Goal: Transaction & Acquisition: Purchase product/service

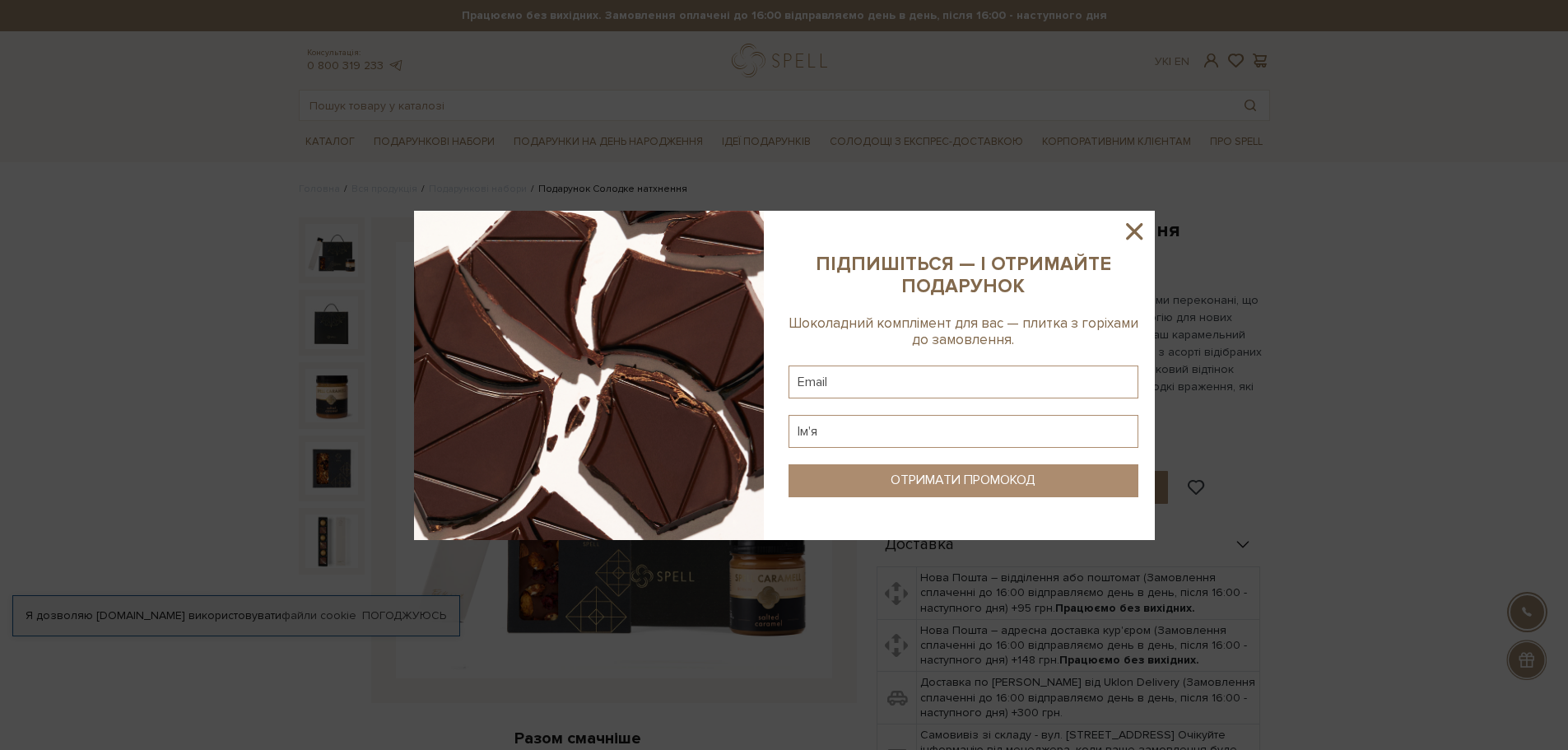
click at [1144, 230] on icon at bounding box center [1134, 231] width 28 height 28
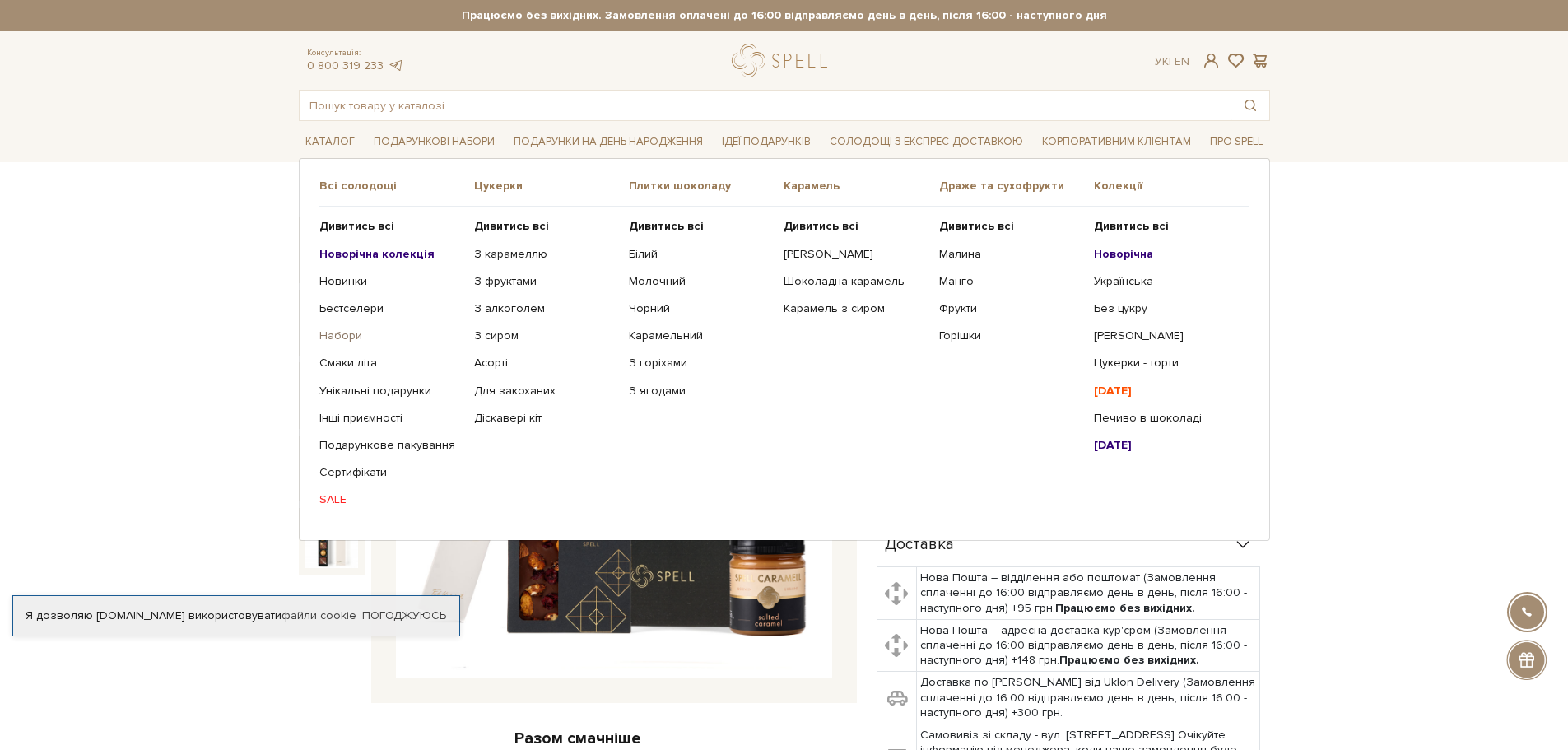
click at [335, 339] on link "Набори" at bounding box center [390, 336] width 142 height 15
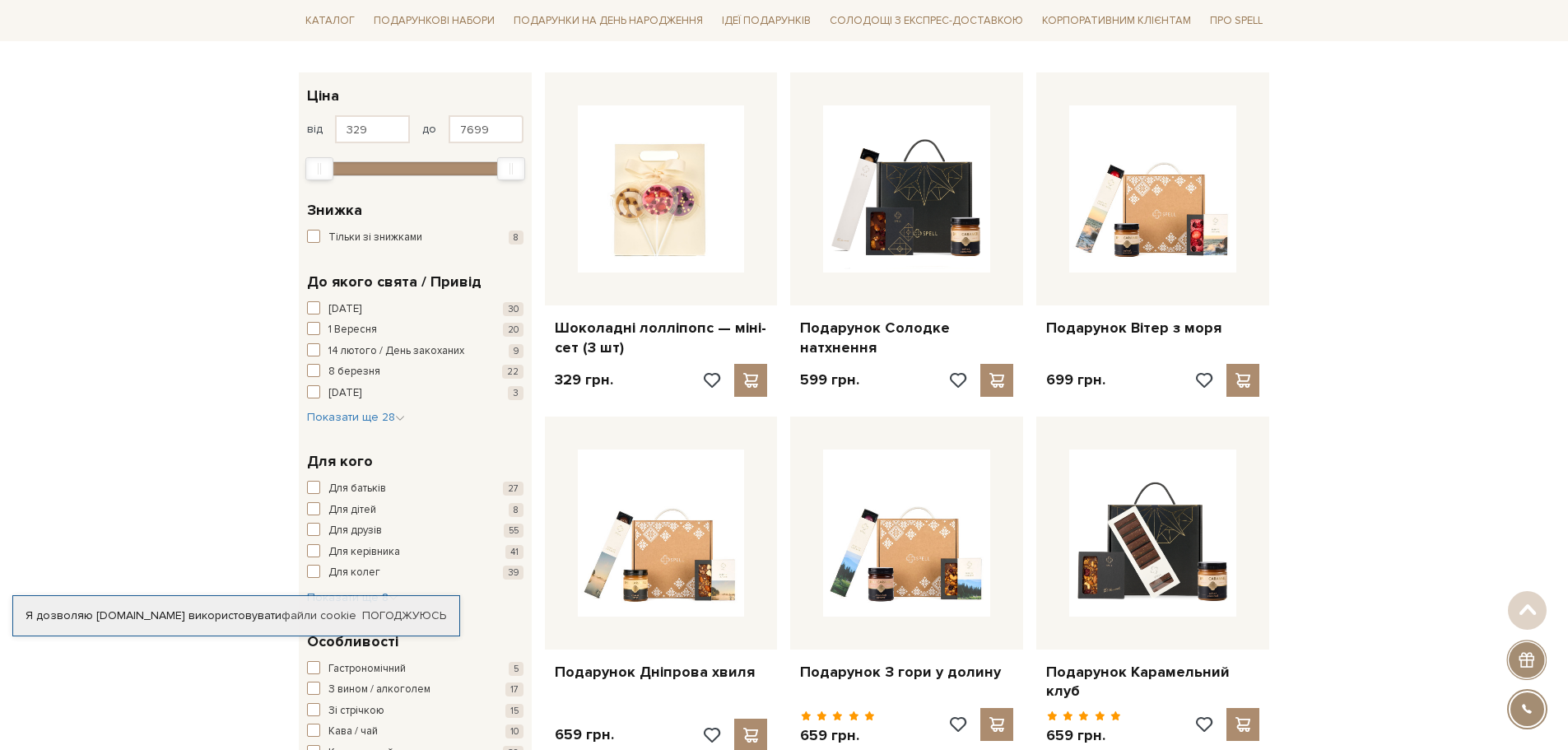
scroll to position [247, 0]
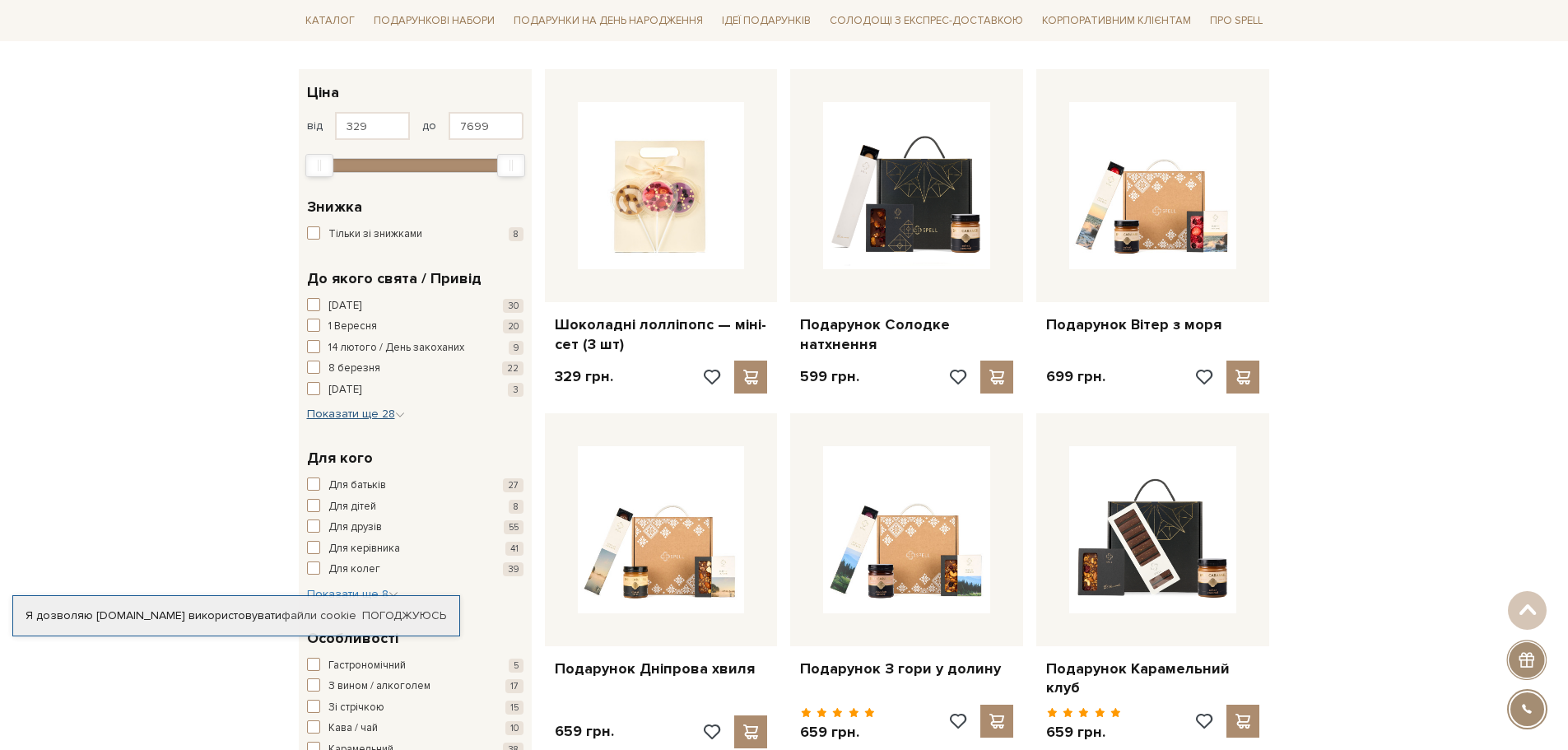
click at [396, 410] on icon "button" at bounding box center [401, 415] width 10 height 10
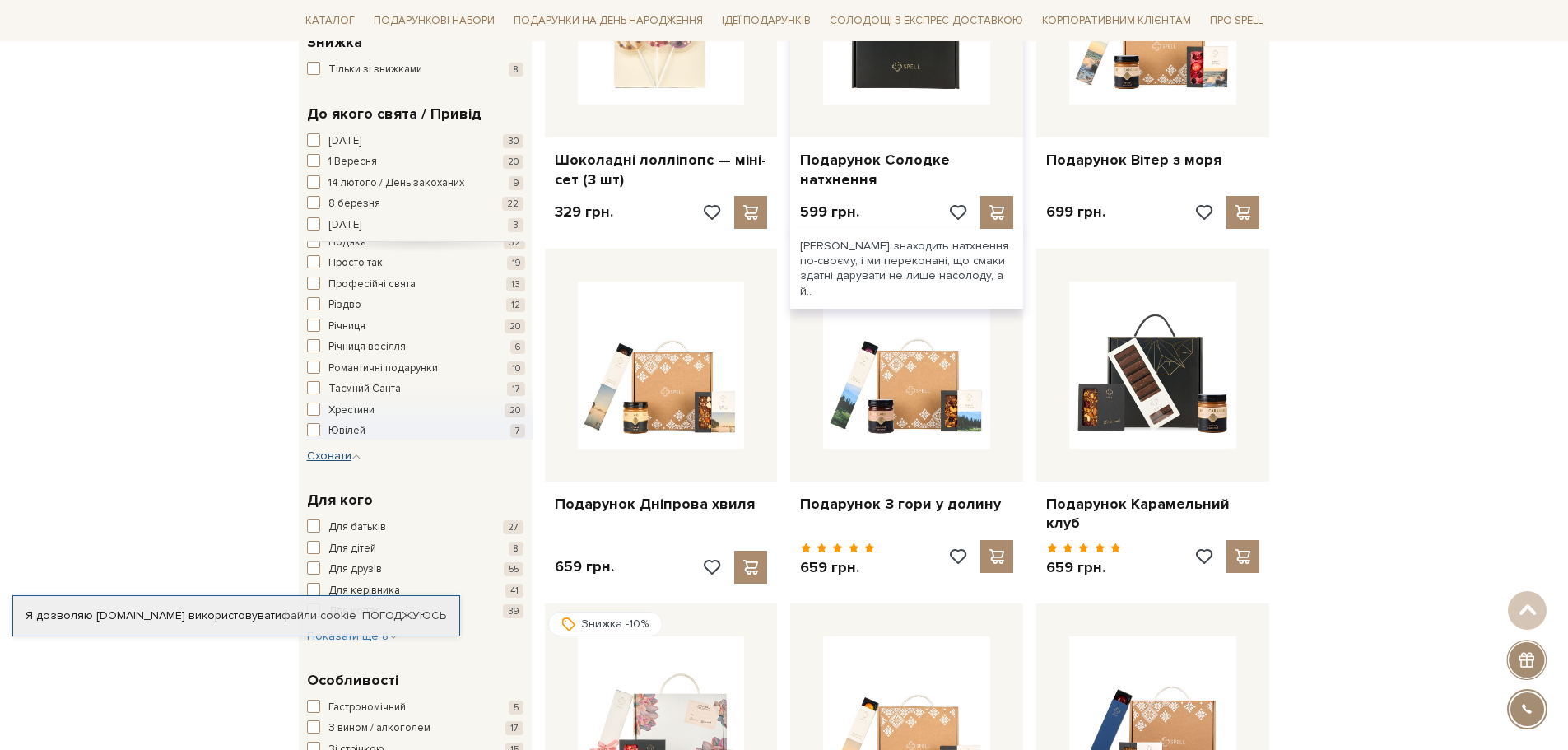
scroll to position [0, 0]
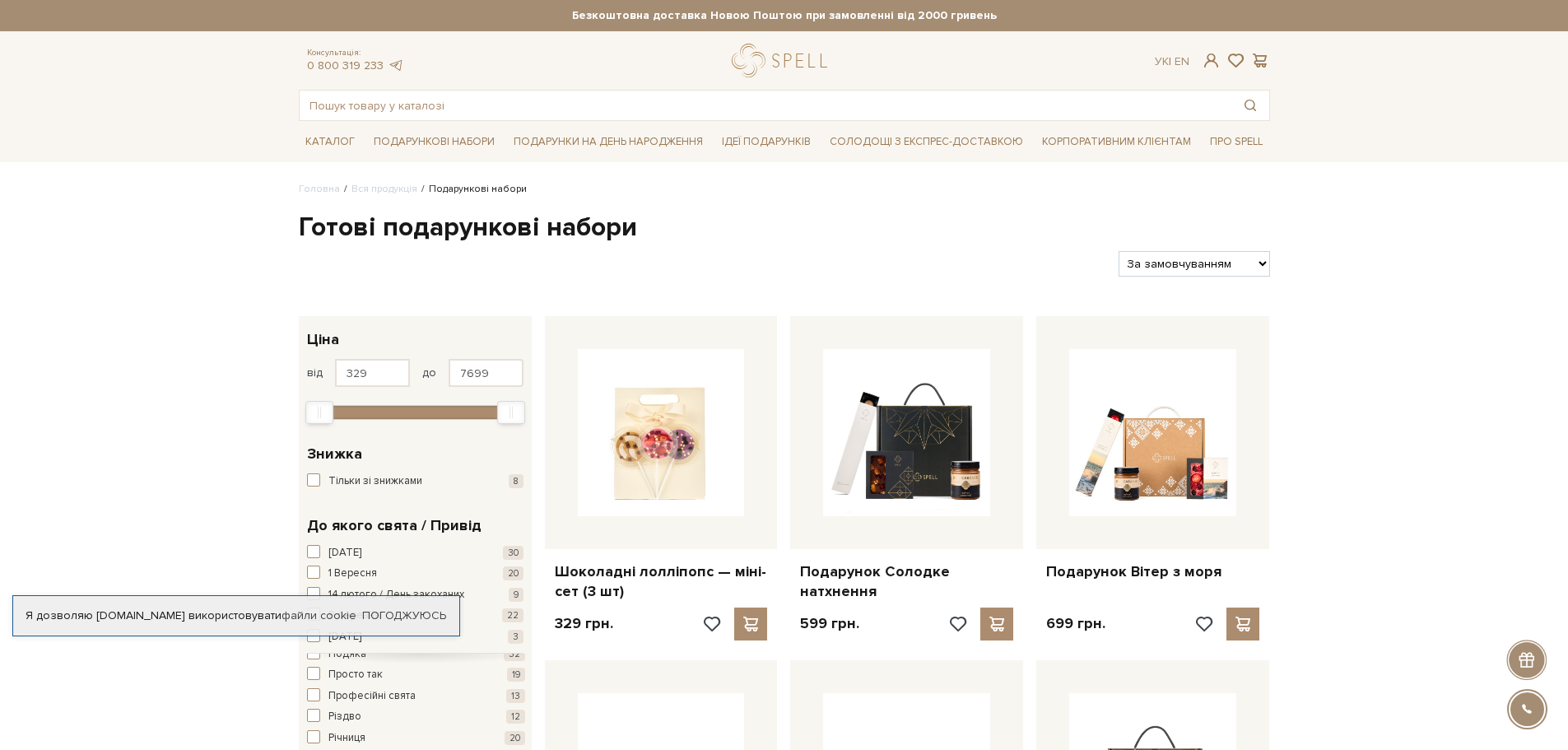
click at [1237, 263] on select "За замовчуванням За Ціною (зростання) За Ціною (зменшення) Новинки За популярні…" at bounding box center [1194, 264] width 150 height 26
select select "https://spellchocolate.com/our-productions/podarunkovi-box/?sort=p.price&order=…"
click at [1119, 251] on select "За замовчуванням За Ціною (зростання) За Ціною (зменшення) Новинки За популярні…" at bounding box center [1194, 264] width 150 height 26
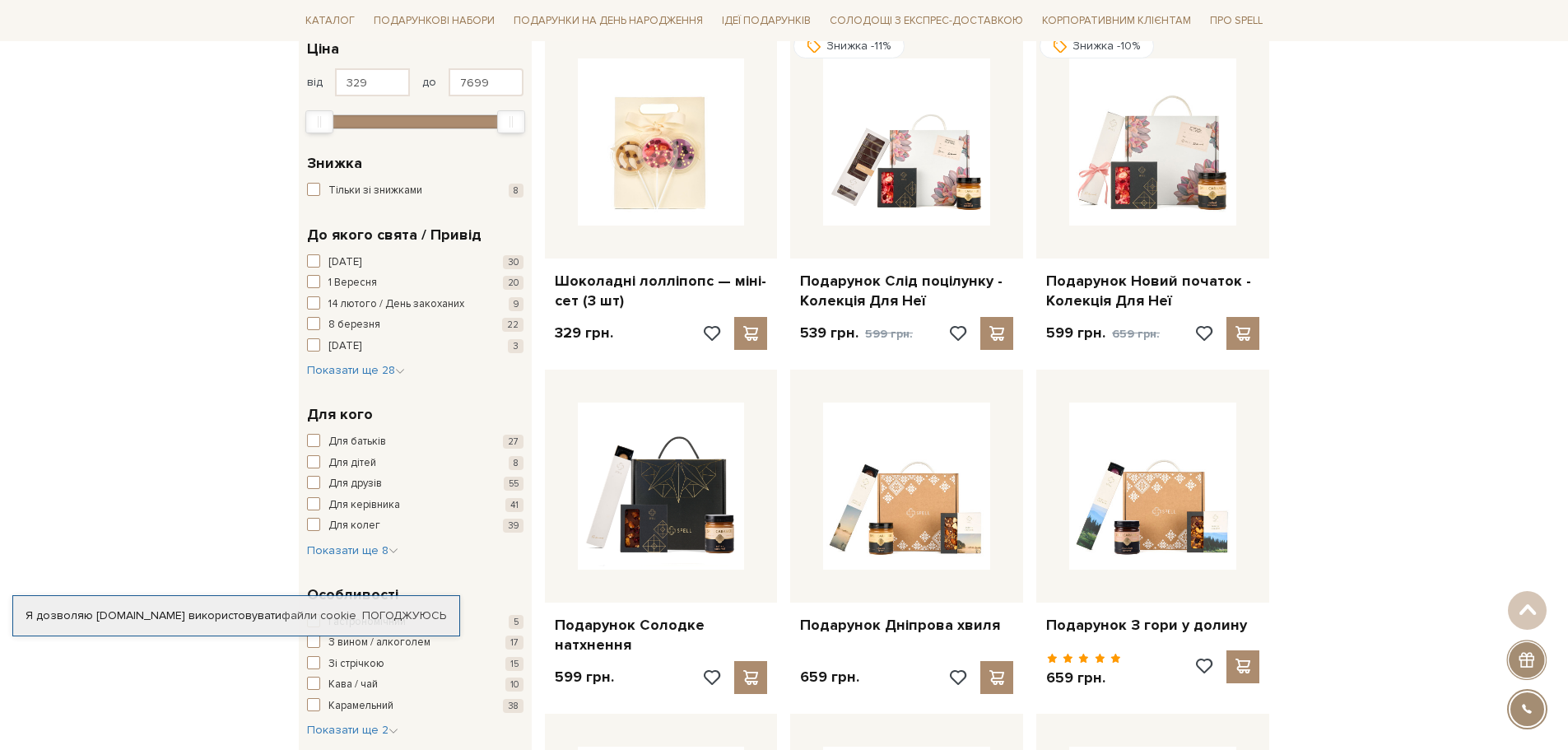
scroll to position [329, 0]
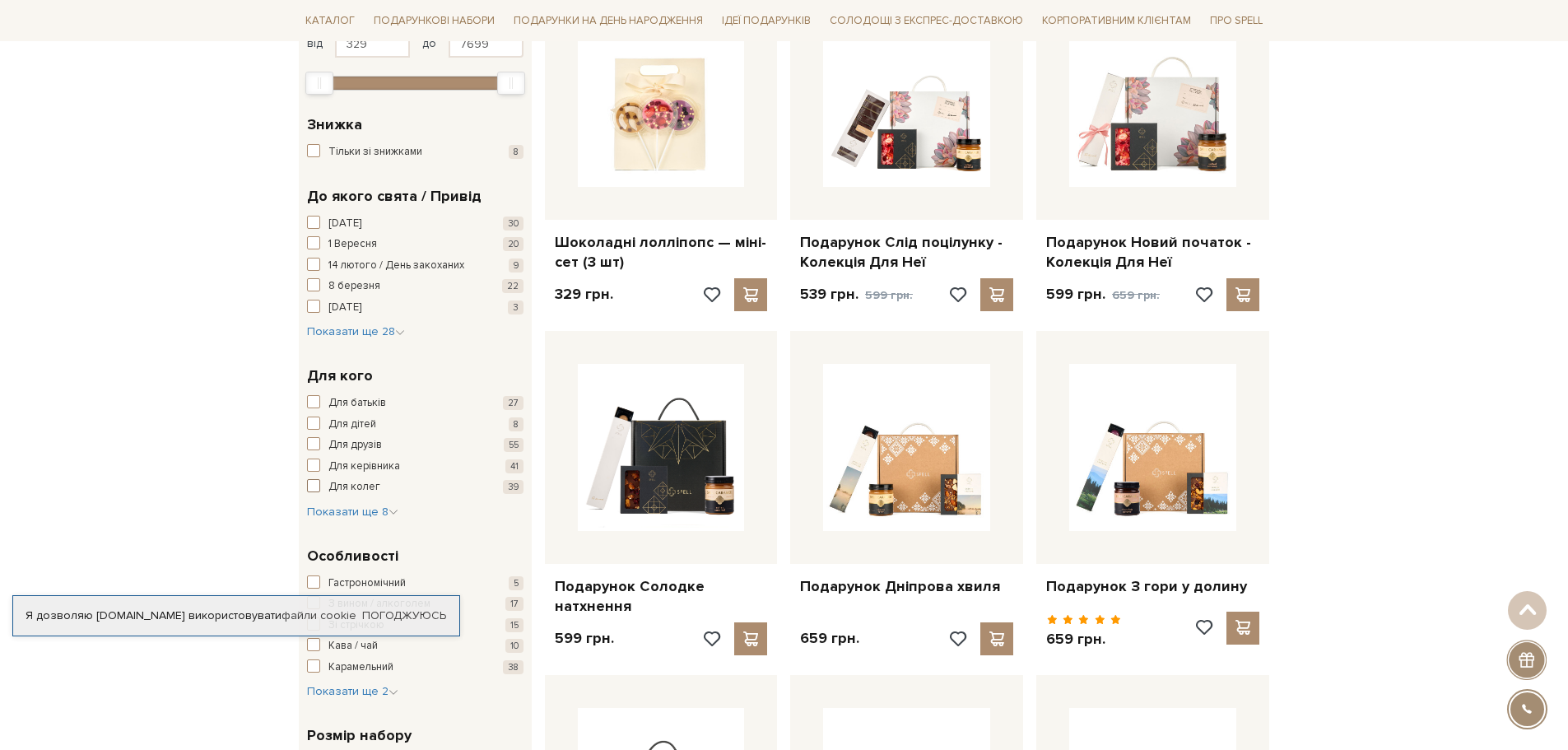
click at [318, 490] on span "button" at bounding box center [313, 485] width 13 height 13
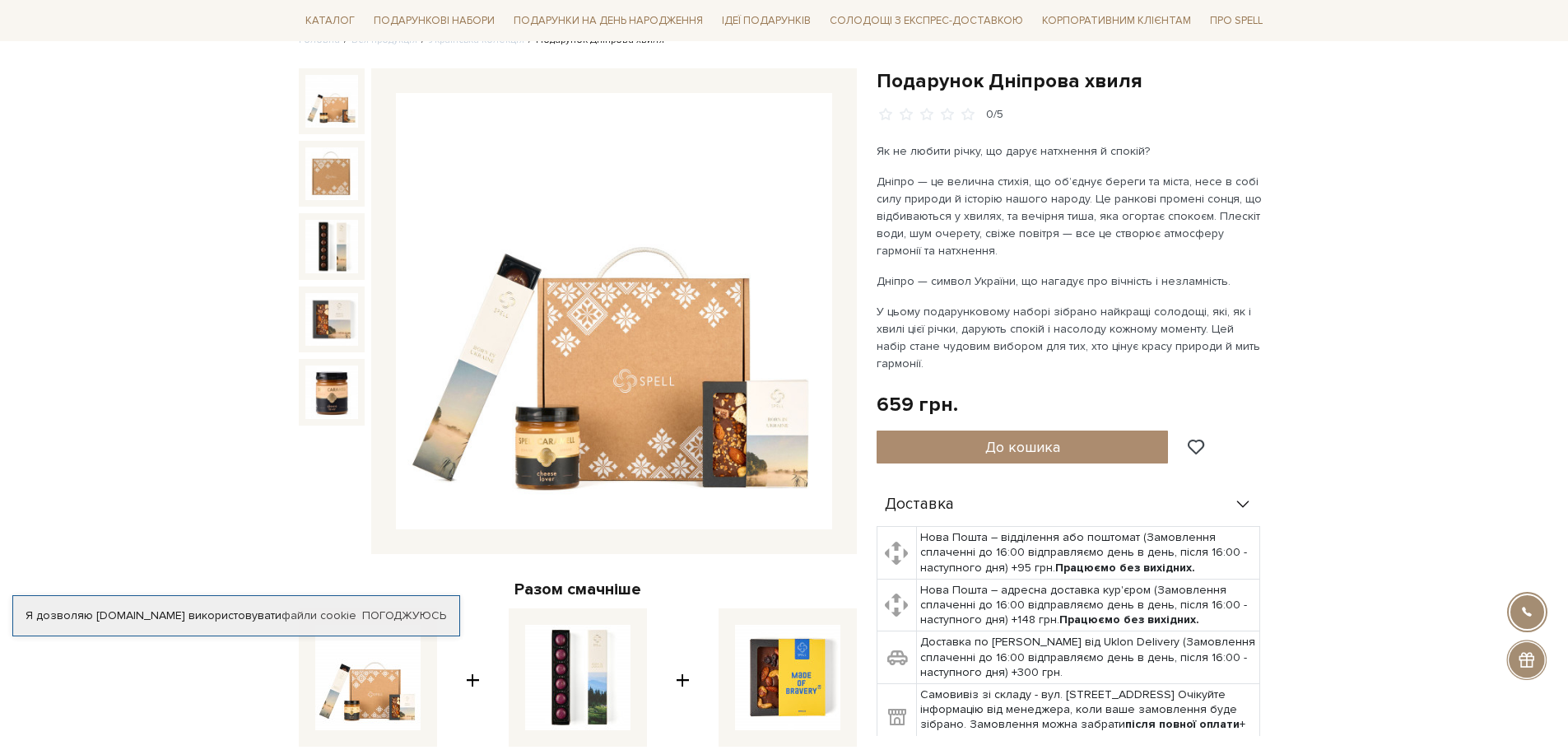
scroll to position [165, 0]
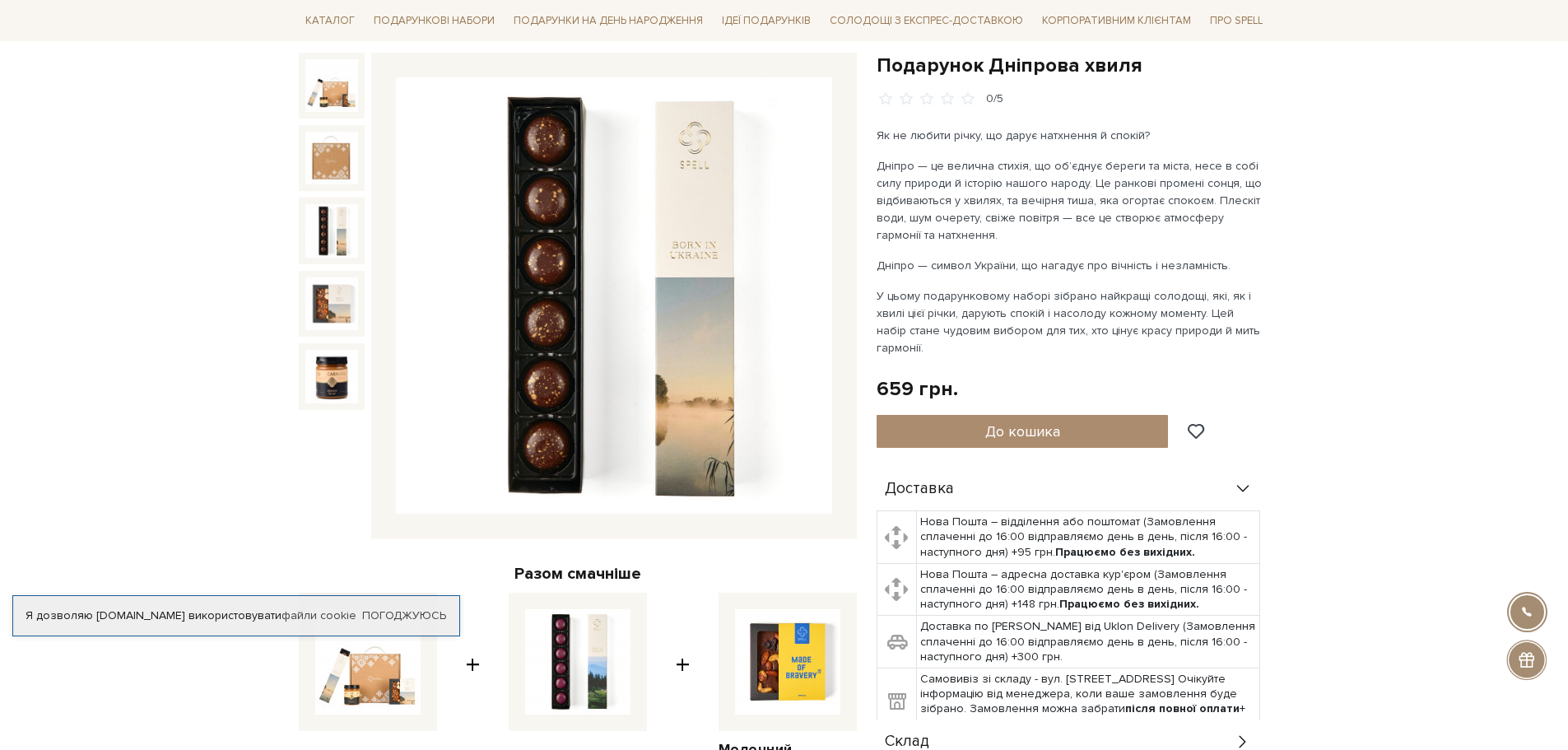
click at [323, 201] on div at bounding box center [331, 230] width 66 height 66
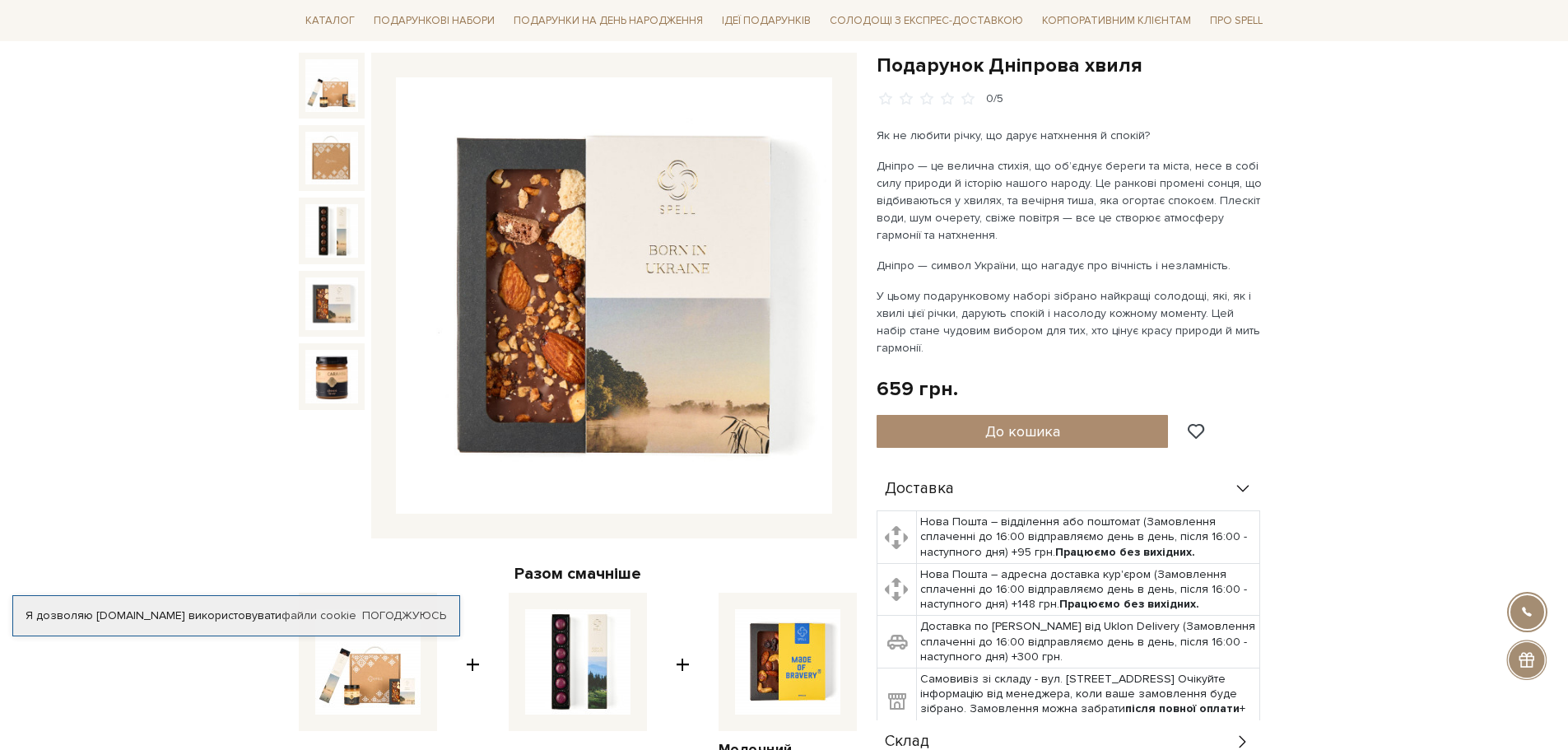
click at [337, 305] on img at bounding box center [332, 304] width 53 height 53
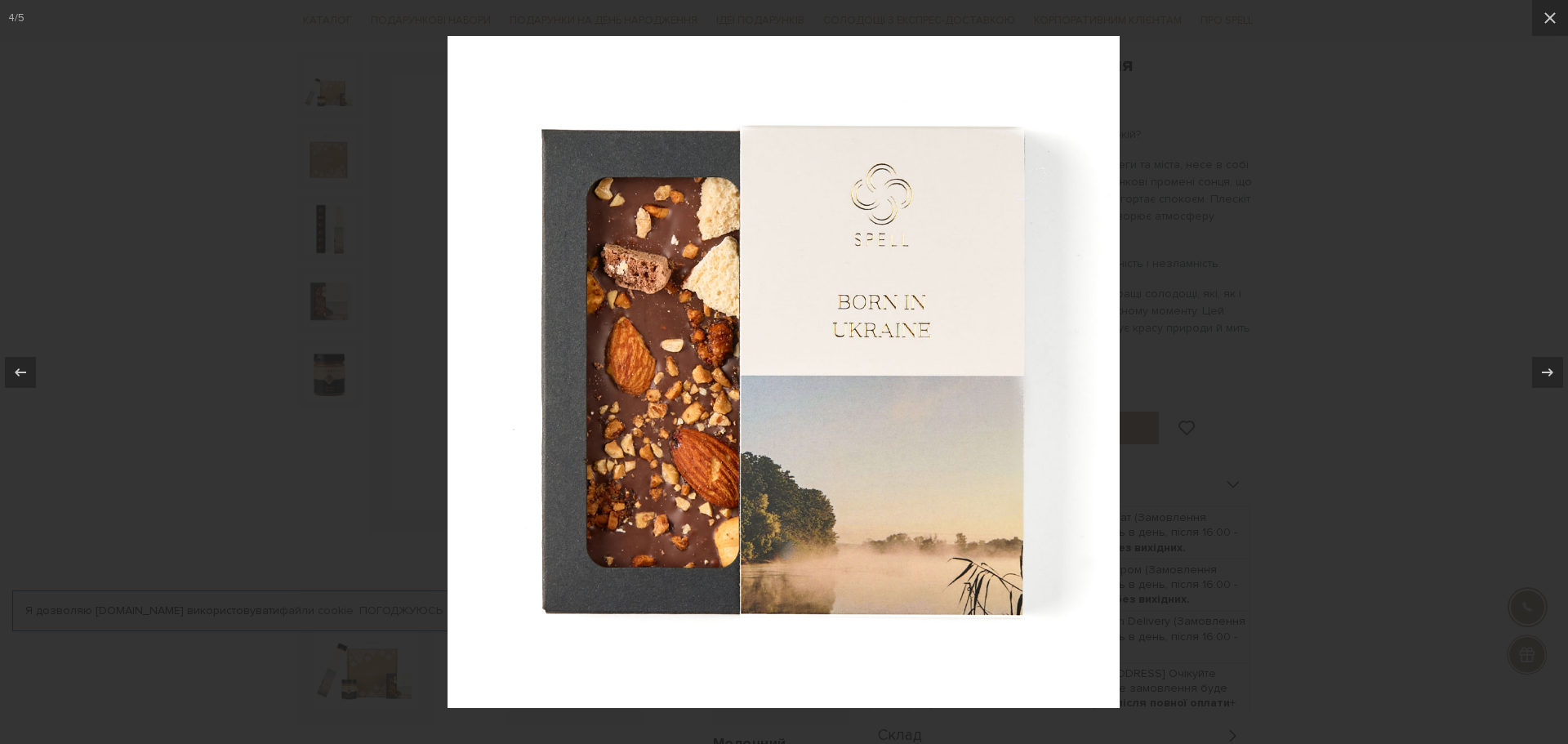
click at [1384, 360] on div at bounding box center [784, 372] width 1568 height 744
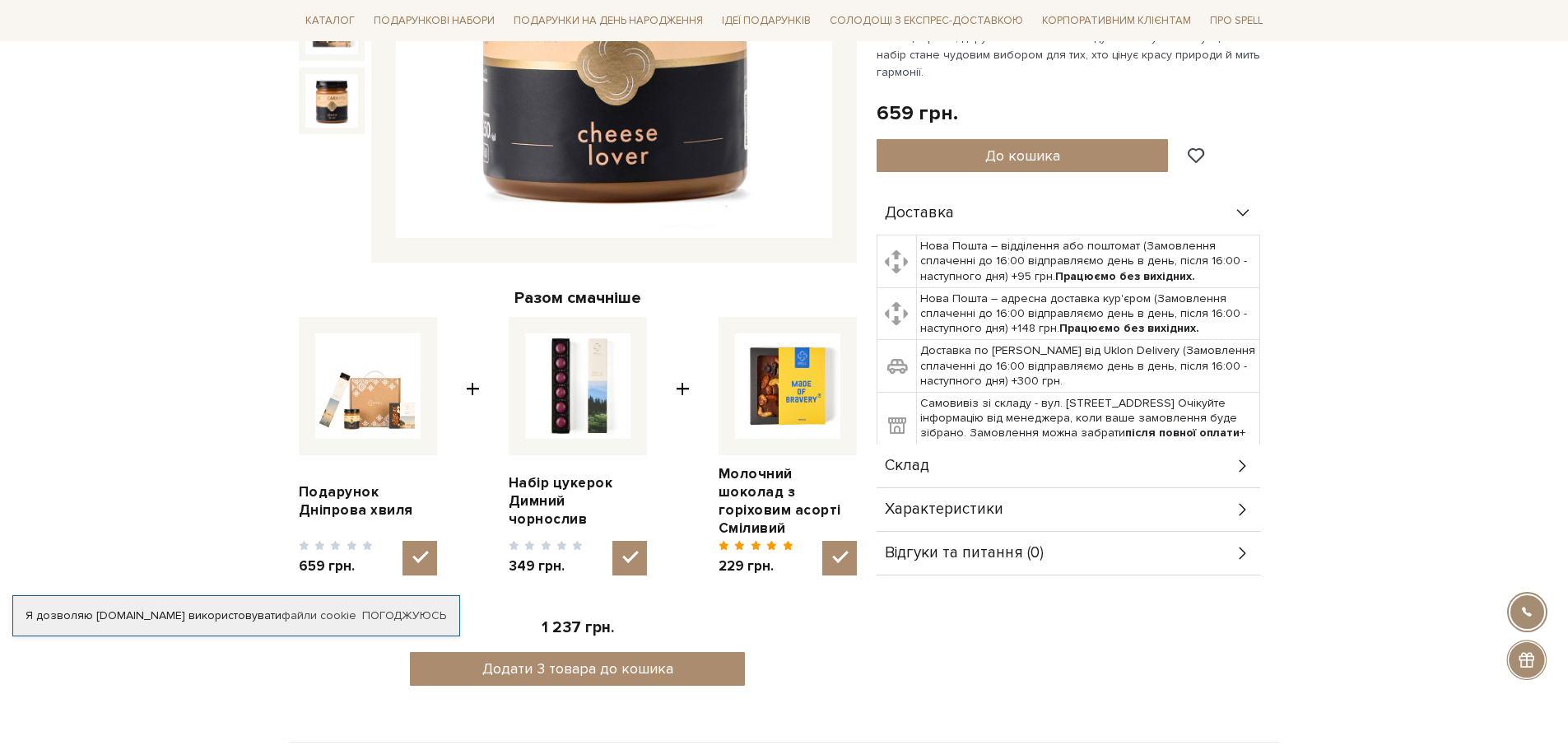
scroll to position [411, 0]
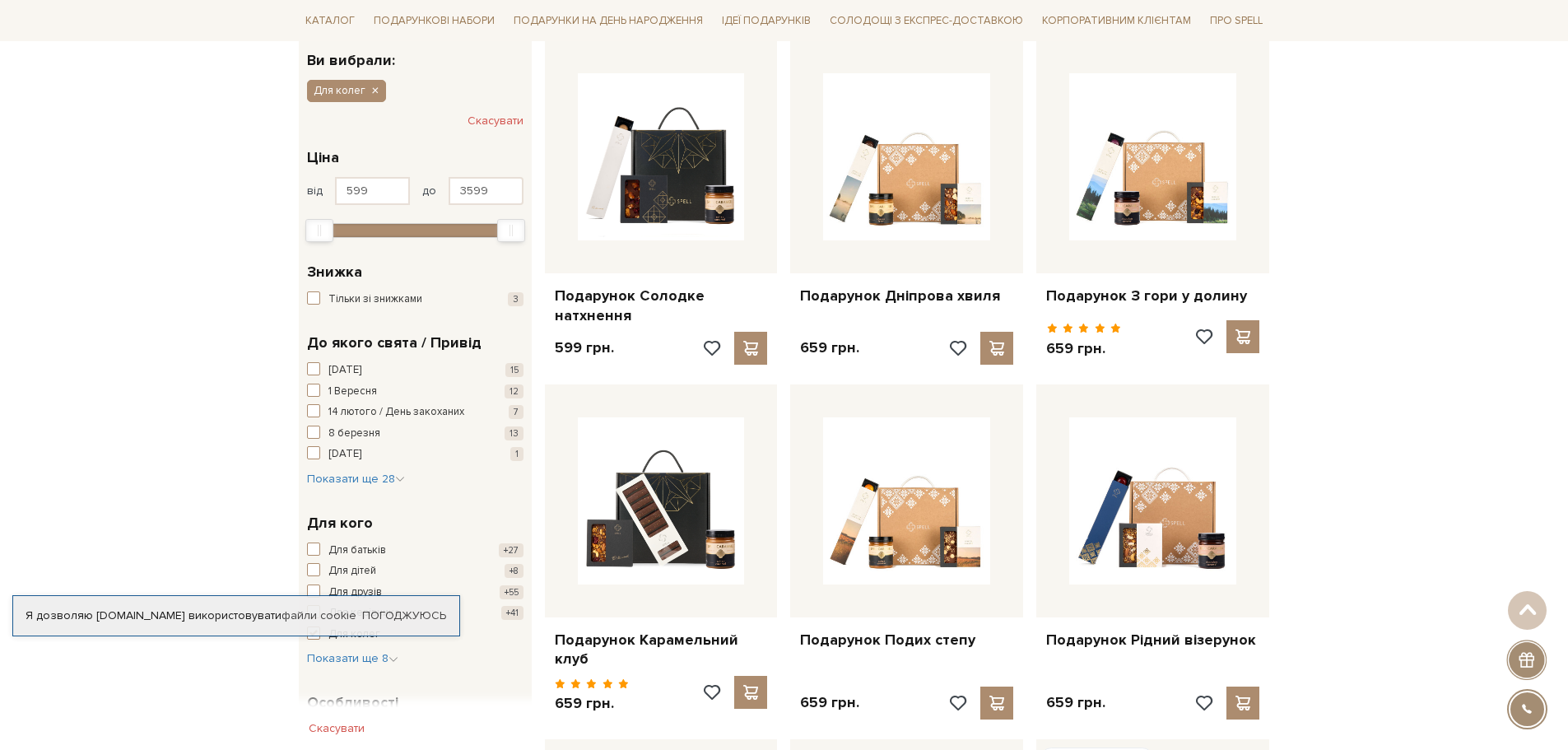
scroll to position [247, 0]
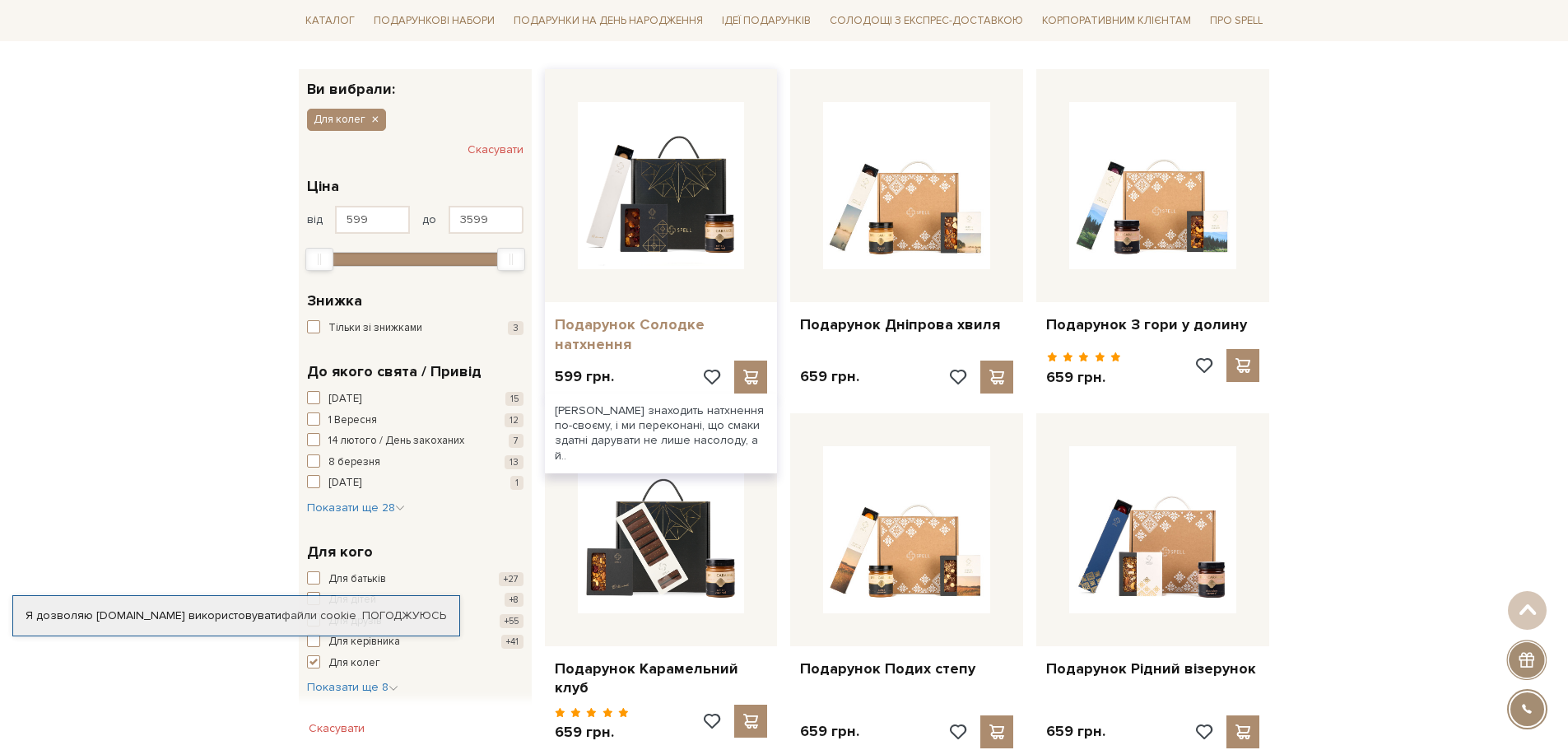
click at [585, 339] on link "Подарунок Солодке натхнення" at bounding box center [661, 334] width 213 height 38
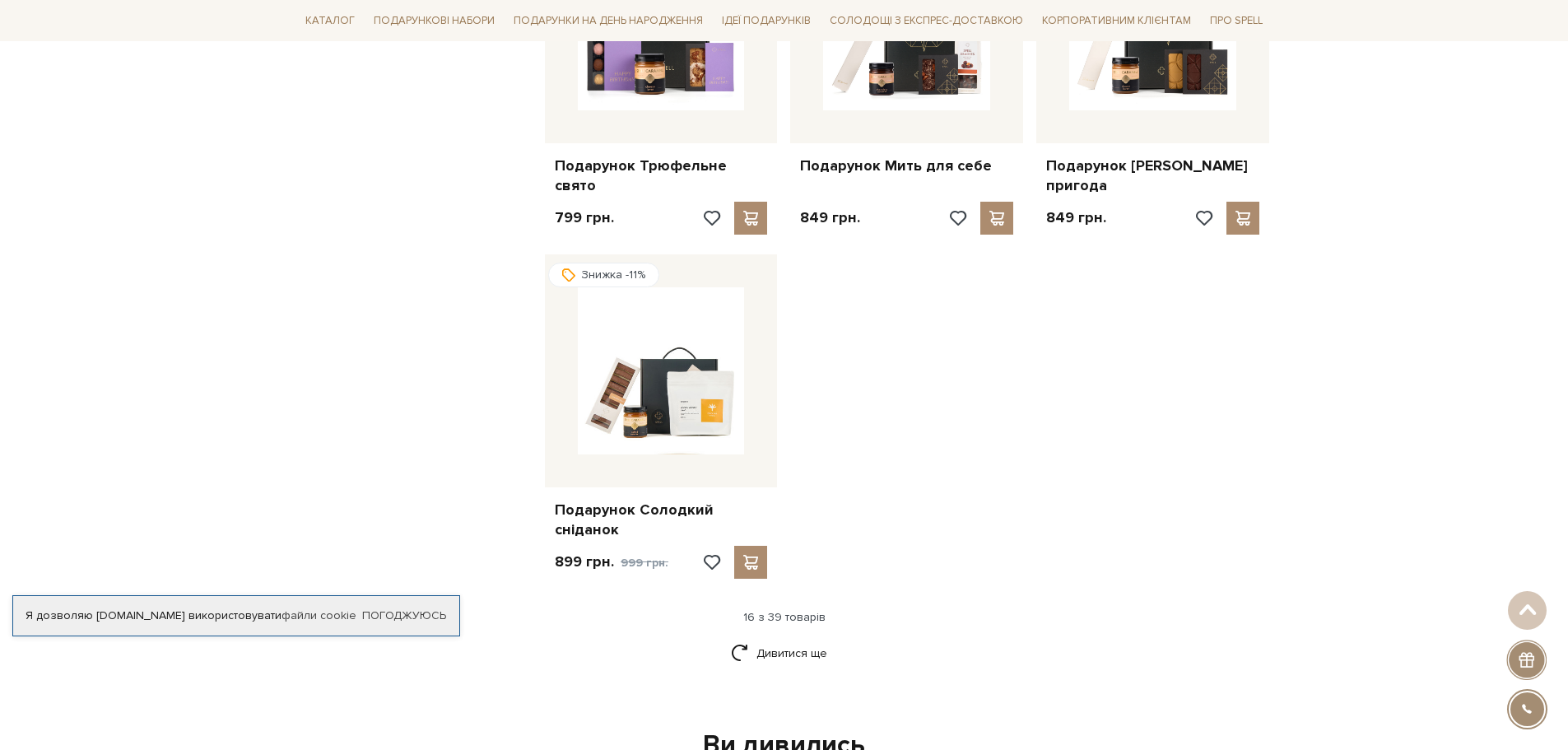
scroll to position [1894, 0]
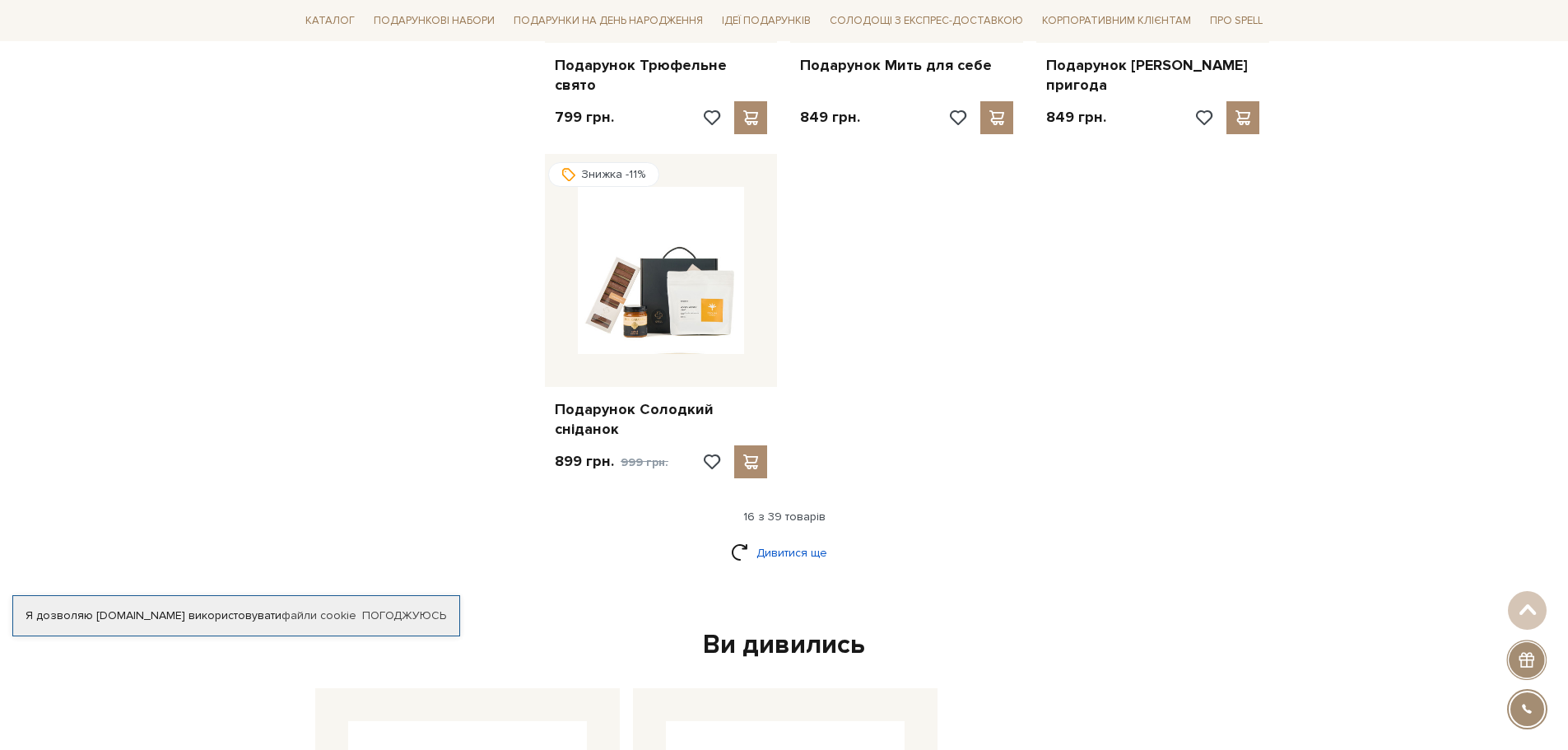
click at [798, 538] on link "Дивитися ще" at bounding box center [784, 552] width 107 height 28
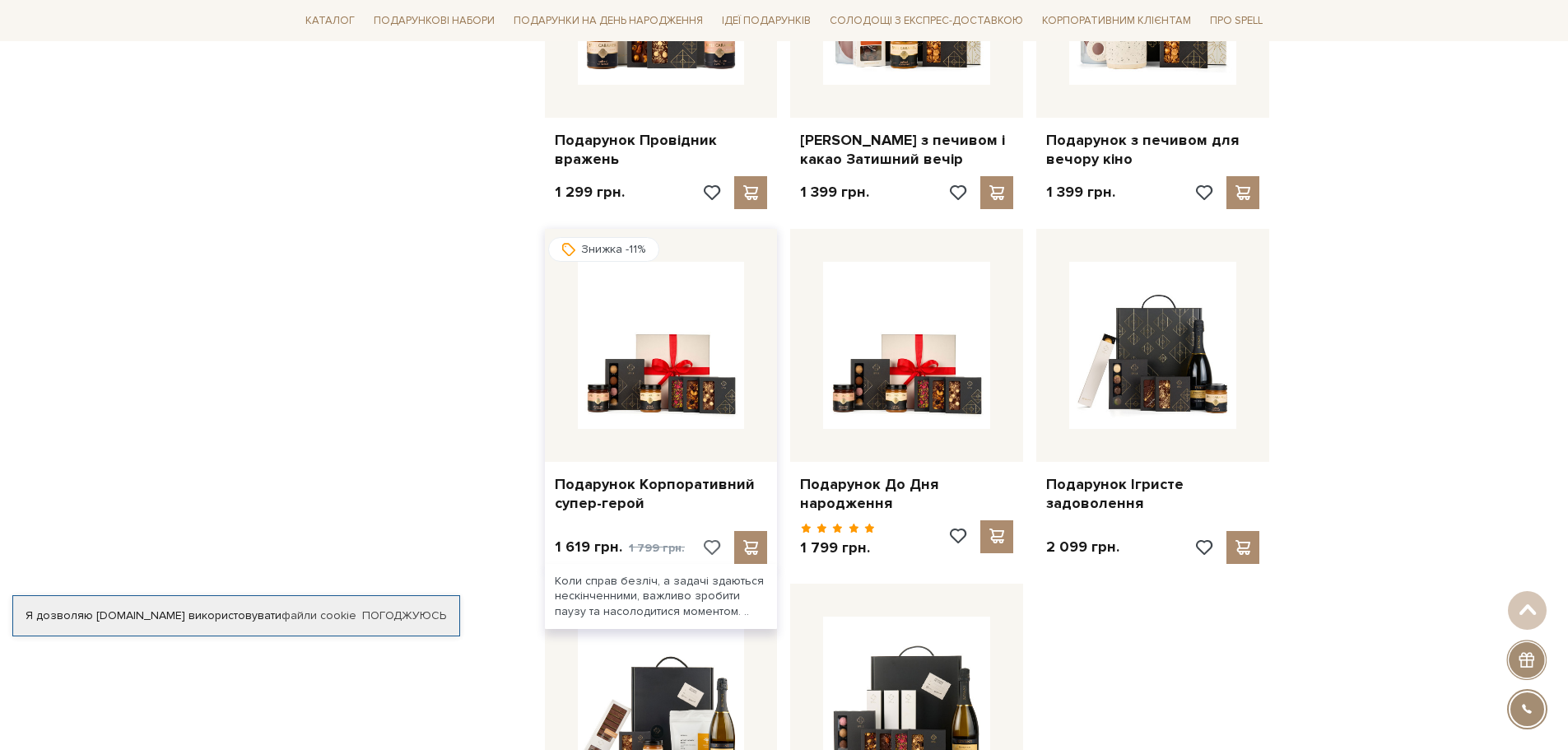
scroll to position [3457, 0]
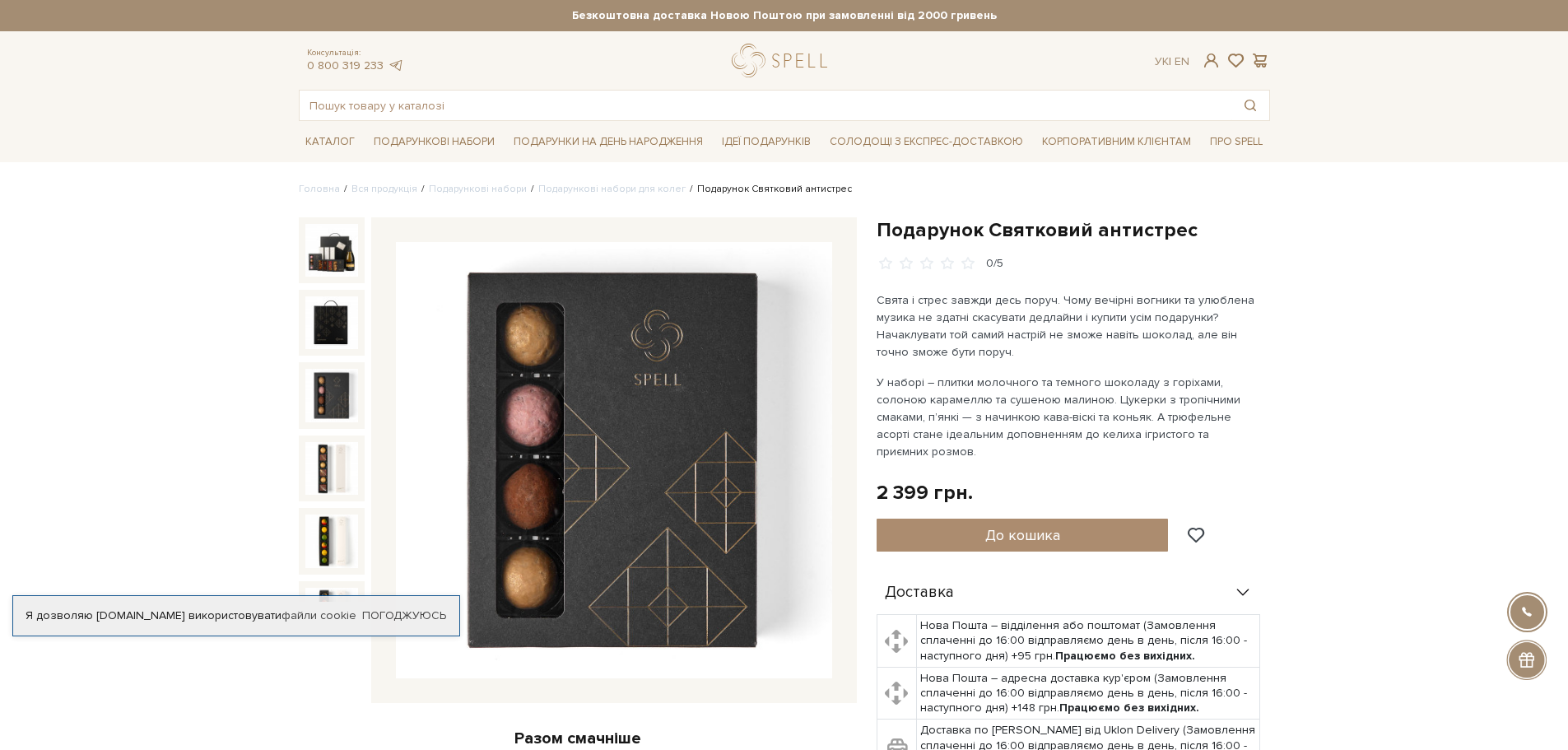
drag, startPoint x: 1379, startPoint y: 420, endPoint x: 1349, endPoint y: 432, distance: 32.3
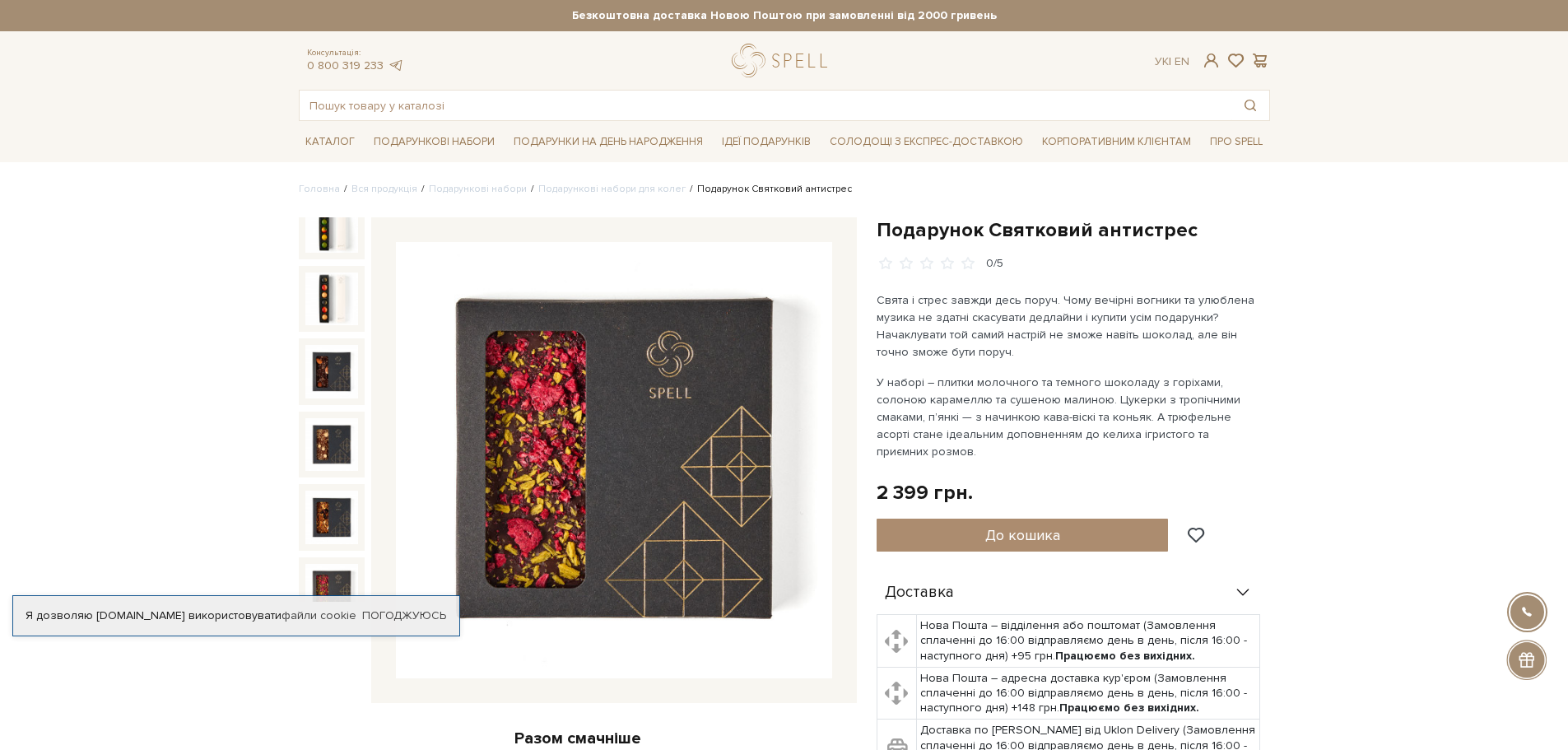
click at [1217, 439] on p "У наборі – плитки молочного та темного шоколаду з горіхами, солоною карамеллю т…" at bounding box center [1069, 417] width 386 height 86
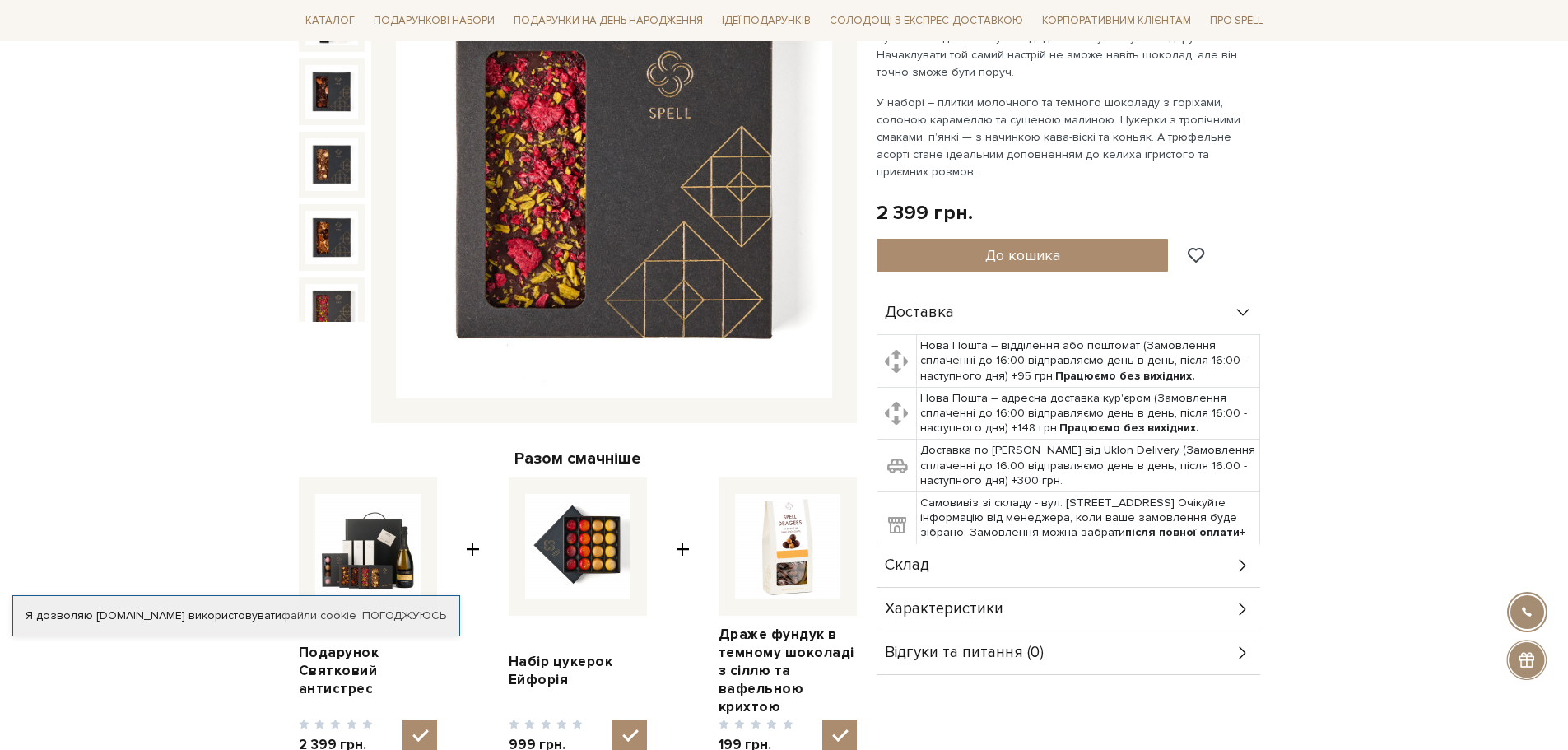
scroll to position [329, 0]
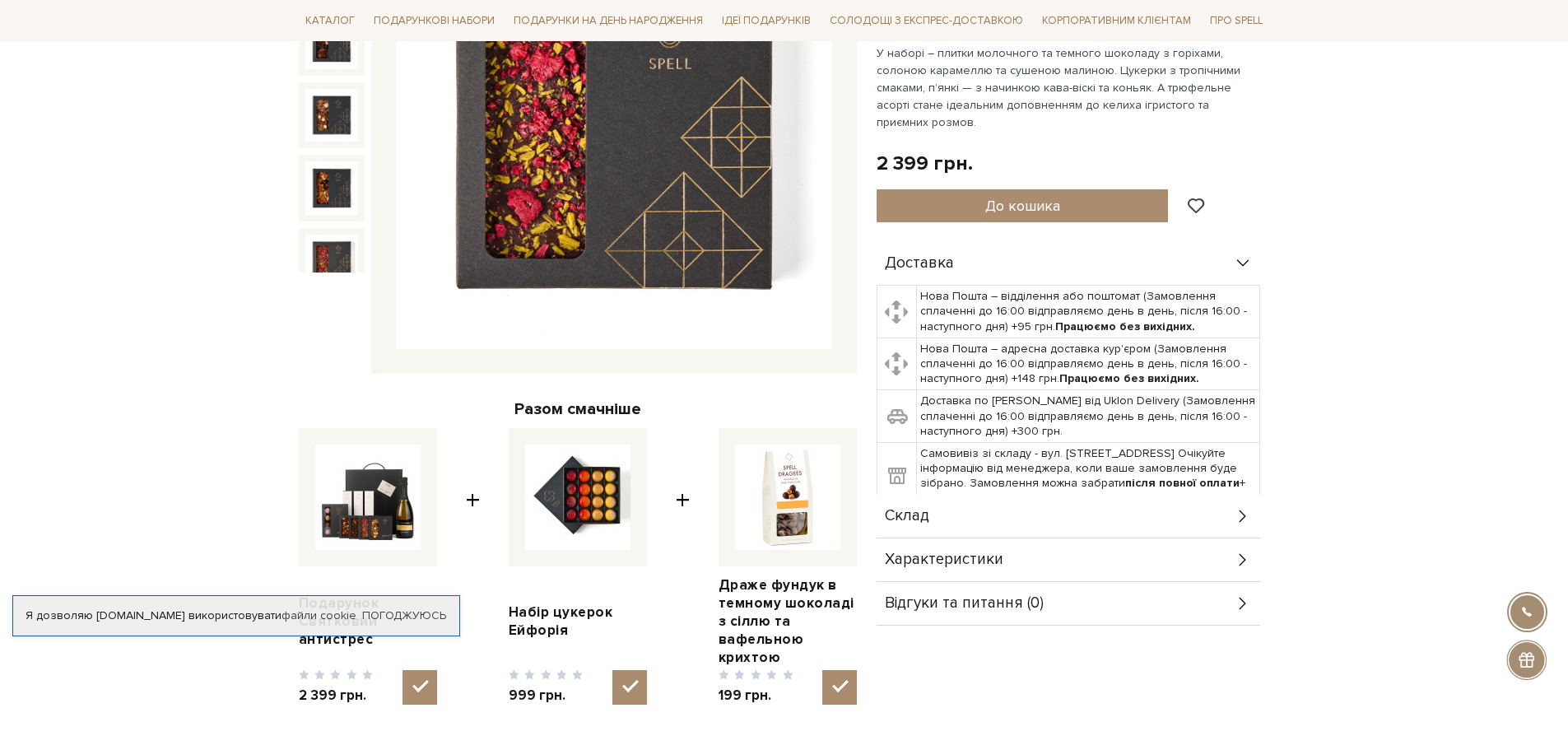
click at [1089, 538] on div "Характеристики" at bounding box center [1068, 560] width 384 height 43
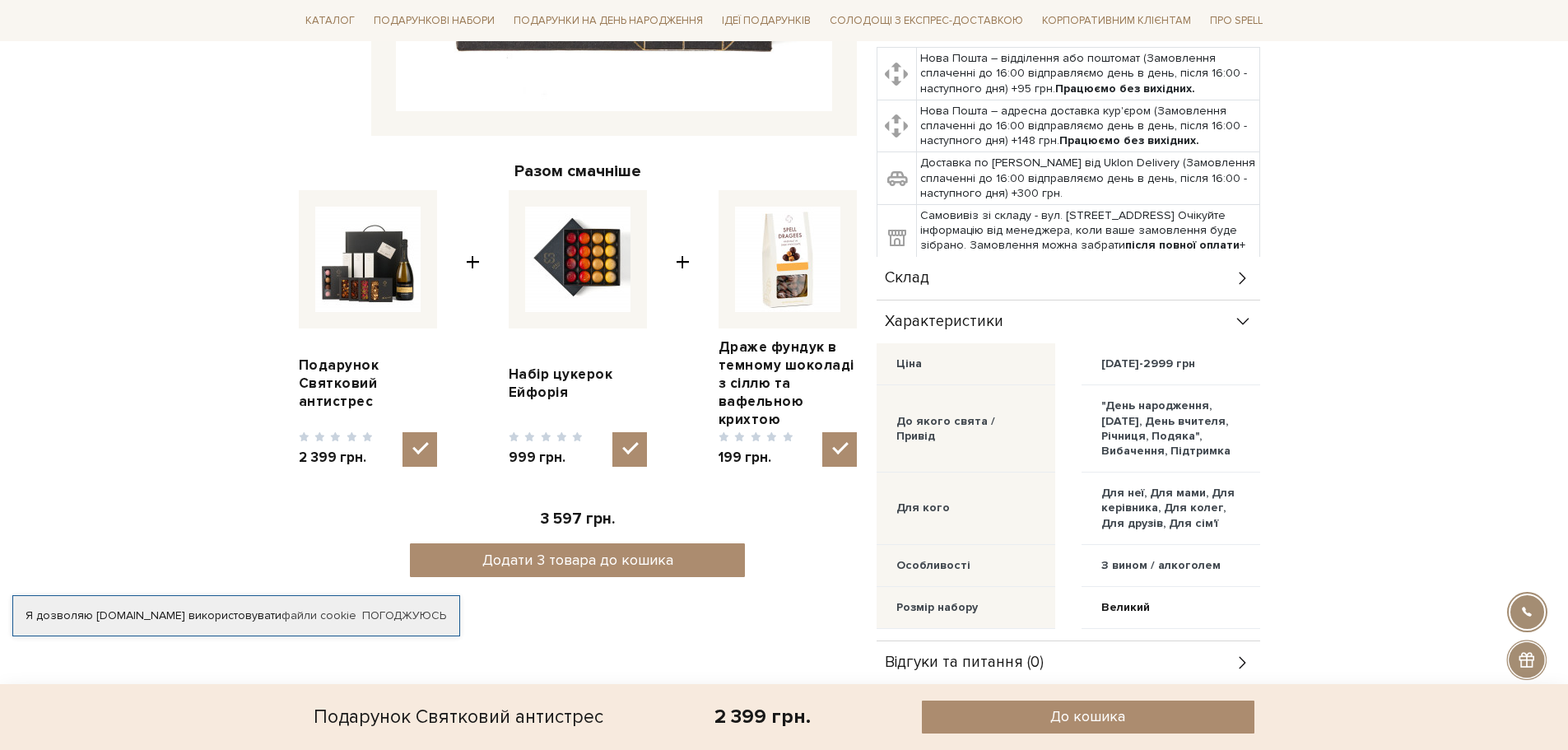
scroll to position [576, 0]
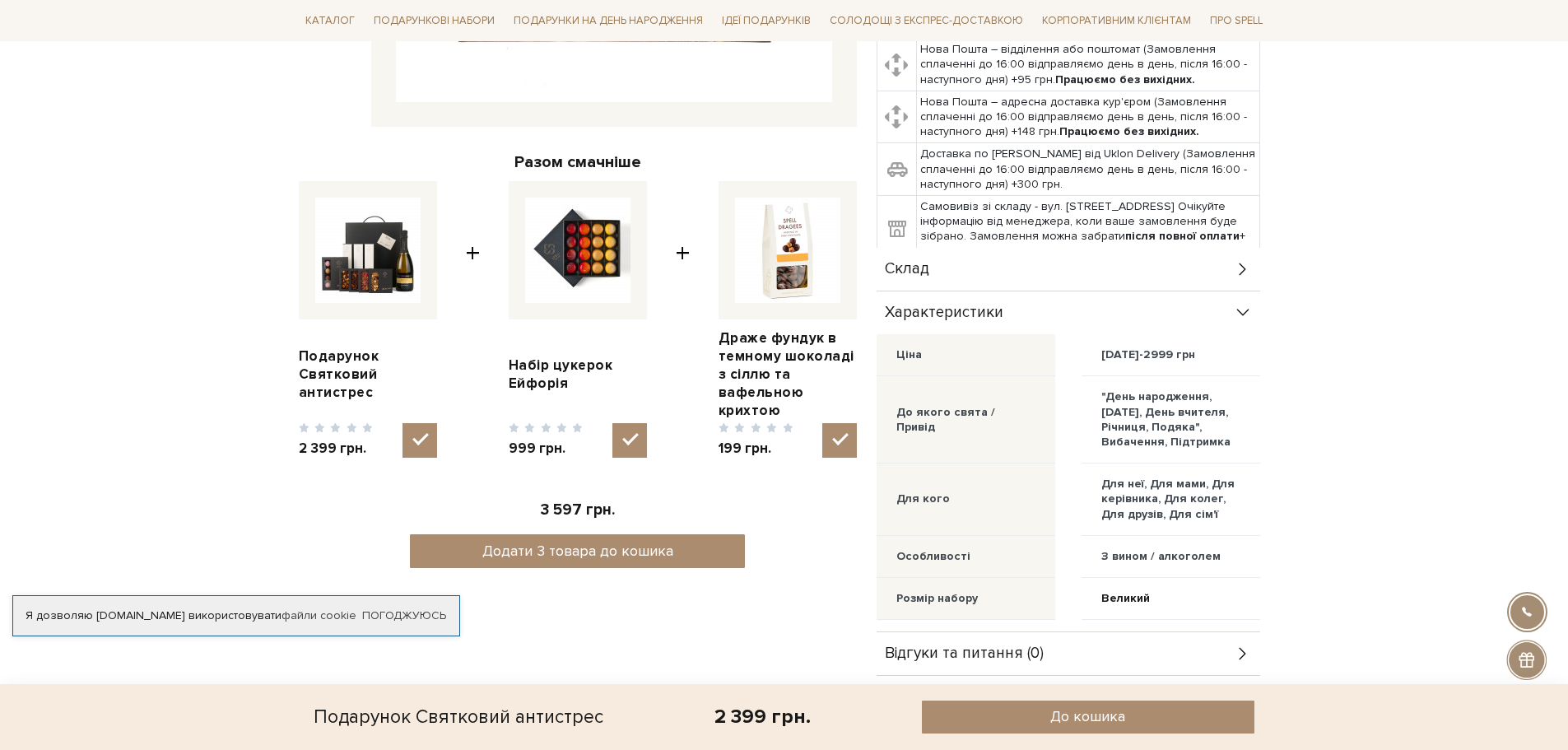
click at [948, 247] on div "Склад" at bounding box center [1068, 269] width 384 height 43
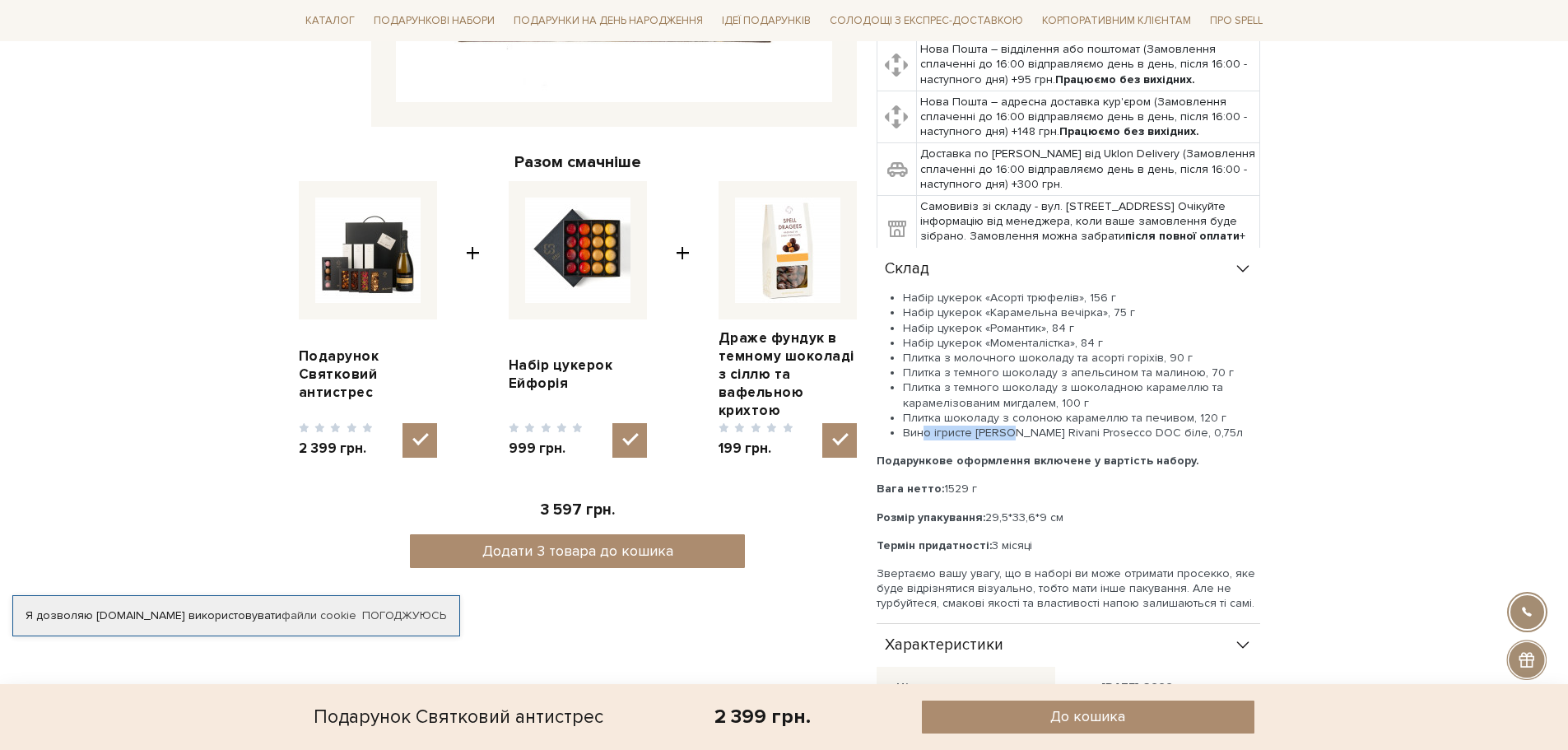
drag, startPoint x: 926, startPoint y: 421, endPoint x: 1008, endPoint y: 413, distance: 82.4
click at [1008, 426] on li "Вино ігристе [PERSON_NAME] Rivani Prosecco DOC біле, 0,75л" at bounding box center [1082, 433] width 357 height 15
click at [1054, 426] on li "Вино ігристе [PERSON_NAME] Rivani Prosecco DOC біле, 0,75л" at bounding box center [1082, 433] width 357 height 15
drag, startPoint x: 1122, startPoint y: 415, endPoint x: 933, endPoint y: 411, distance: 189.0
click at [933, 426] on li "Вино ігристе [PERSON_NAME] Rivani Prosecco DOC біле, 0,75л" at bounding box center [1082, 433] width 357 height 15
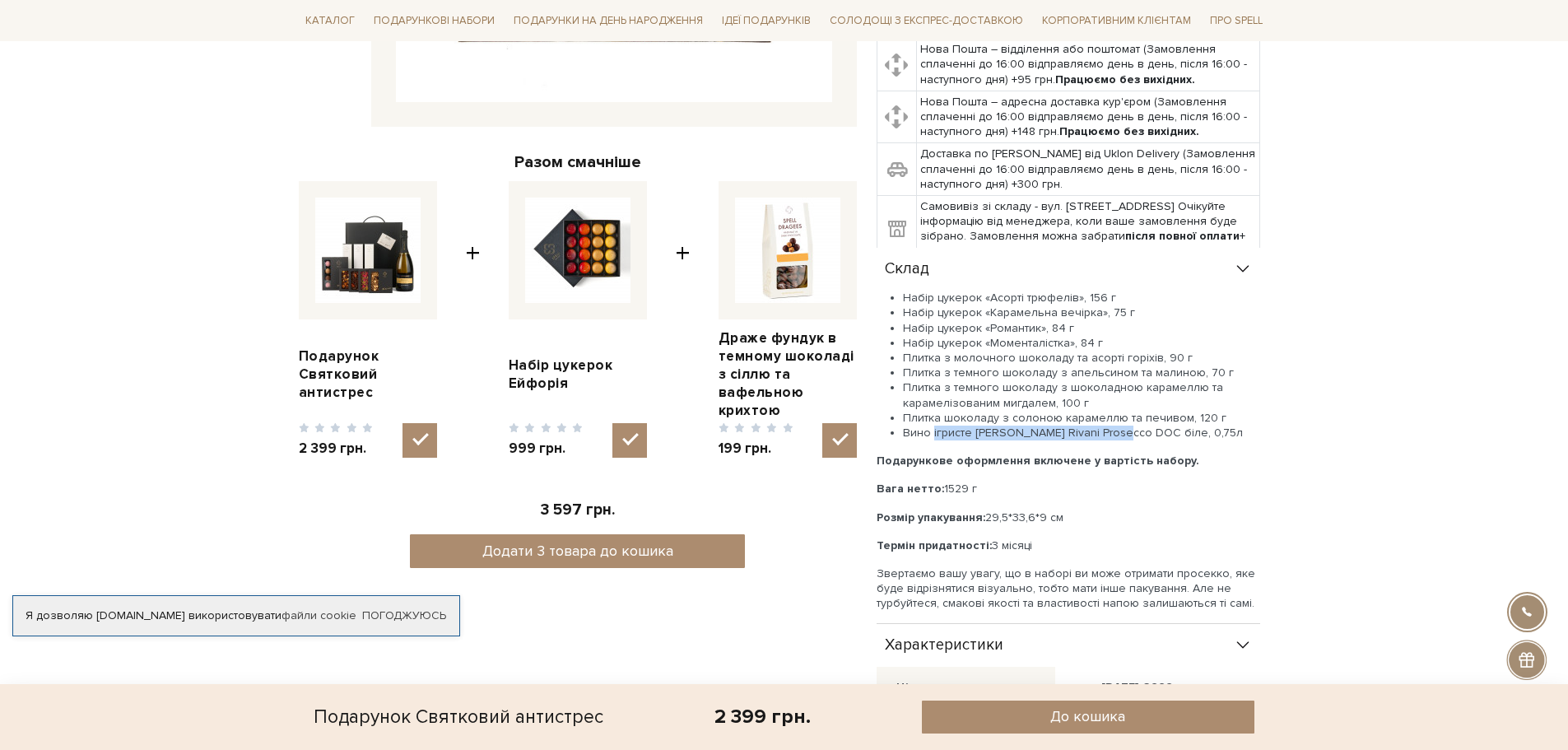
click at [961, 426] on li "Вино ігристе [PERSON_NAME] Rivani Prosecco DOC біле, 0,75л" at bounding box center [1082, 433] width 357 height 15
click at [976, 426] on li "Вино ігристе [PERSON_NAME] Rivani Prosecco DOC біле, 0,75л" at bounding box center [1082, 433] width 357 height 15
drag, startPoint x: 974, startPoint y: 413, endPoint x: 1135, endPoint y: 417, distance: 161.0
click at [1135, 426] on li "Вино ігристе [PERSON_NAME] Rivani Prosecco DOC біле, 0,75л" at bounding box center [1082, 433] width 357 height 15
